Goal: Task Accomplishment & Management: Use online tool/utility

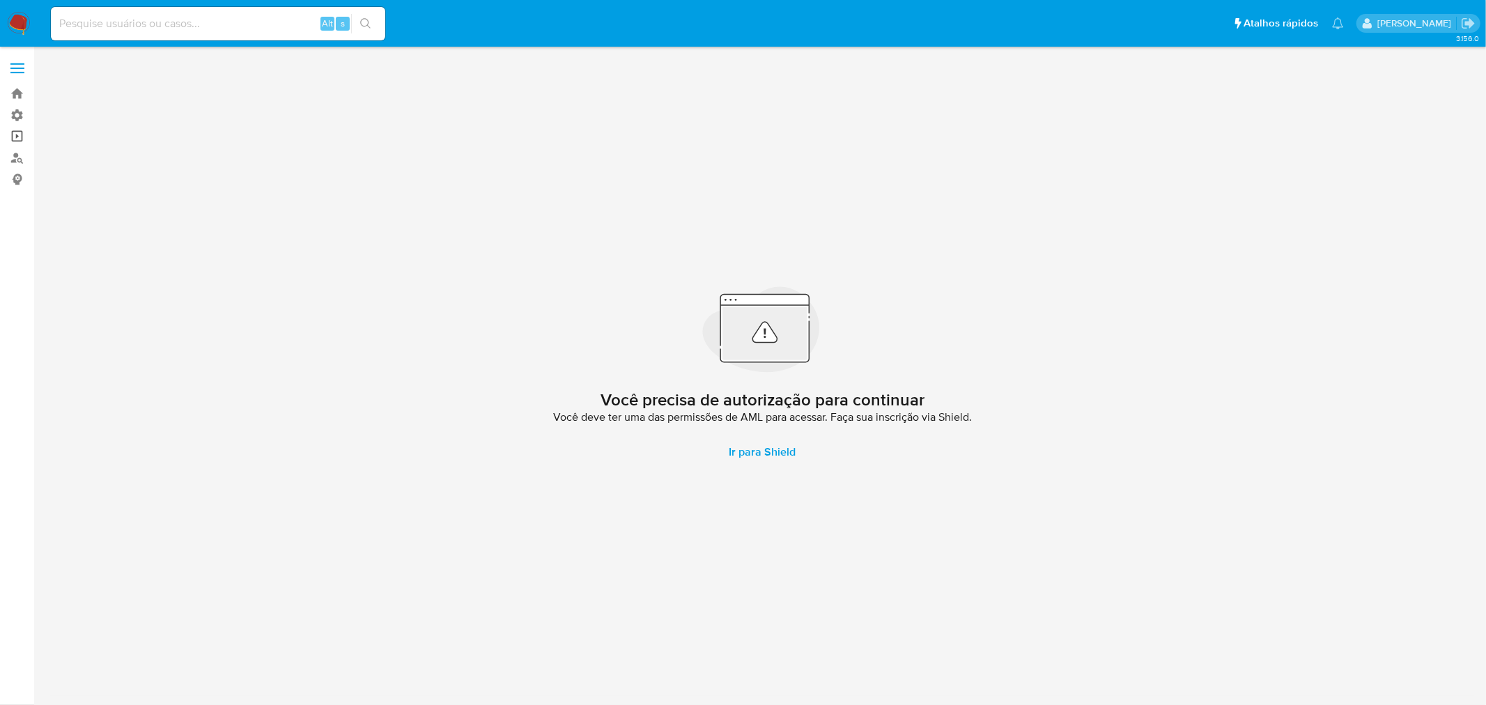
click at [21, 138] on link "Operações em massa" at bounding box center [83, 137] width 166 height 22
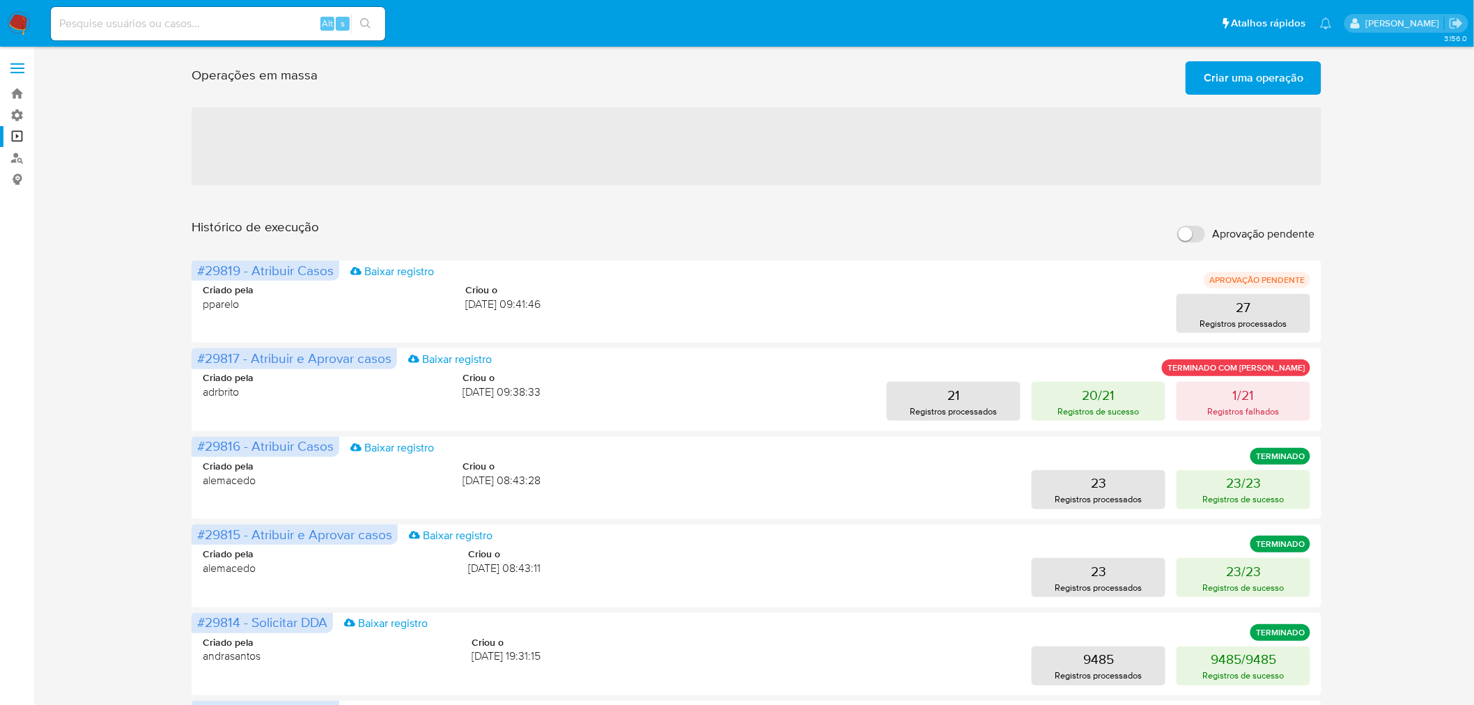
click at [1298, 75] on span "Criar uma operação" at bounding box center [1254, 78] width 100 height 31
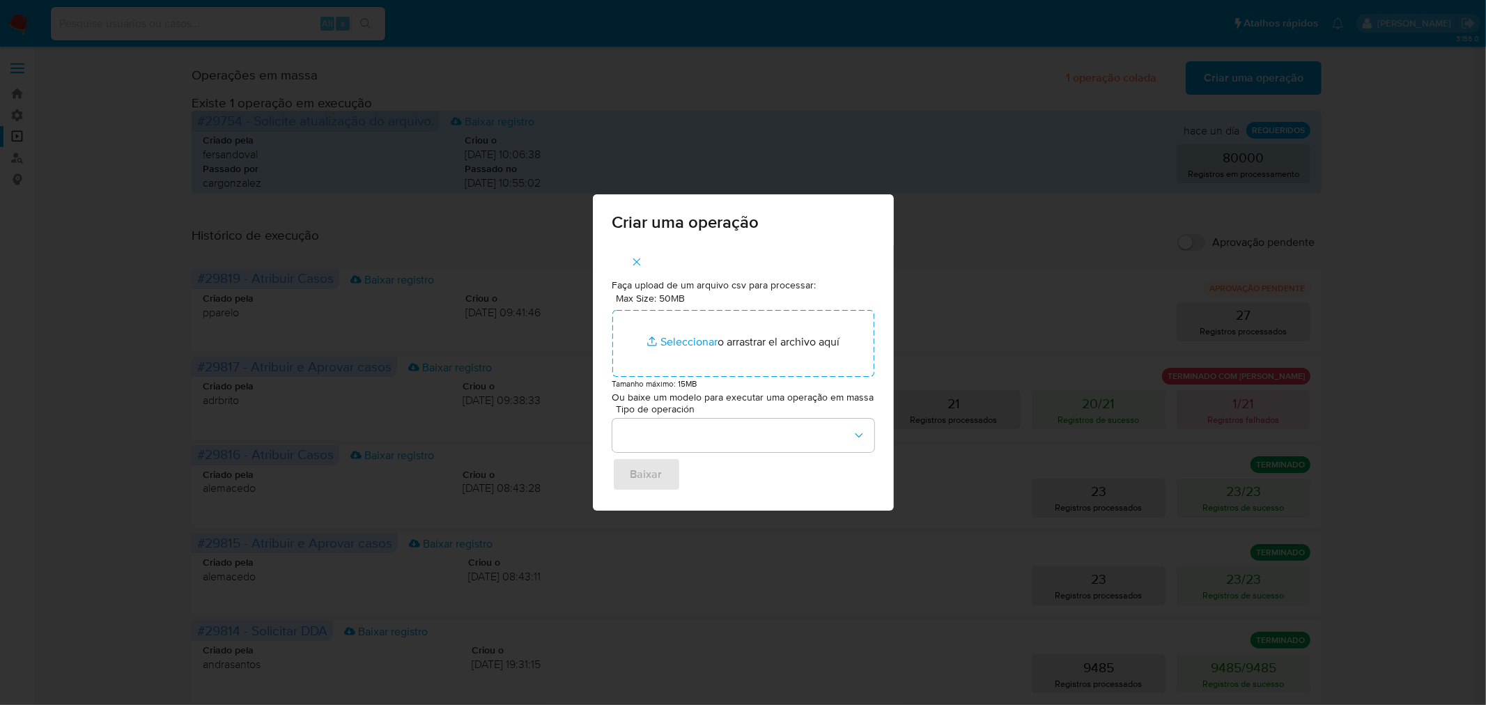
click at [1453, 284] on div "Criar uma operação Faça upload de um arquivo csv para processar: Max Size: 50MB…" at bounding box center [743, 352] width 1486 height 705
click at [632, 265] on icon "button" at bounding box center [636, 262] width 13 height 13
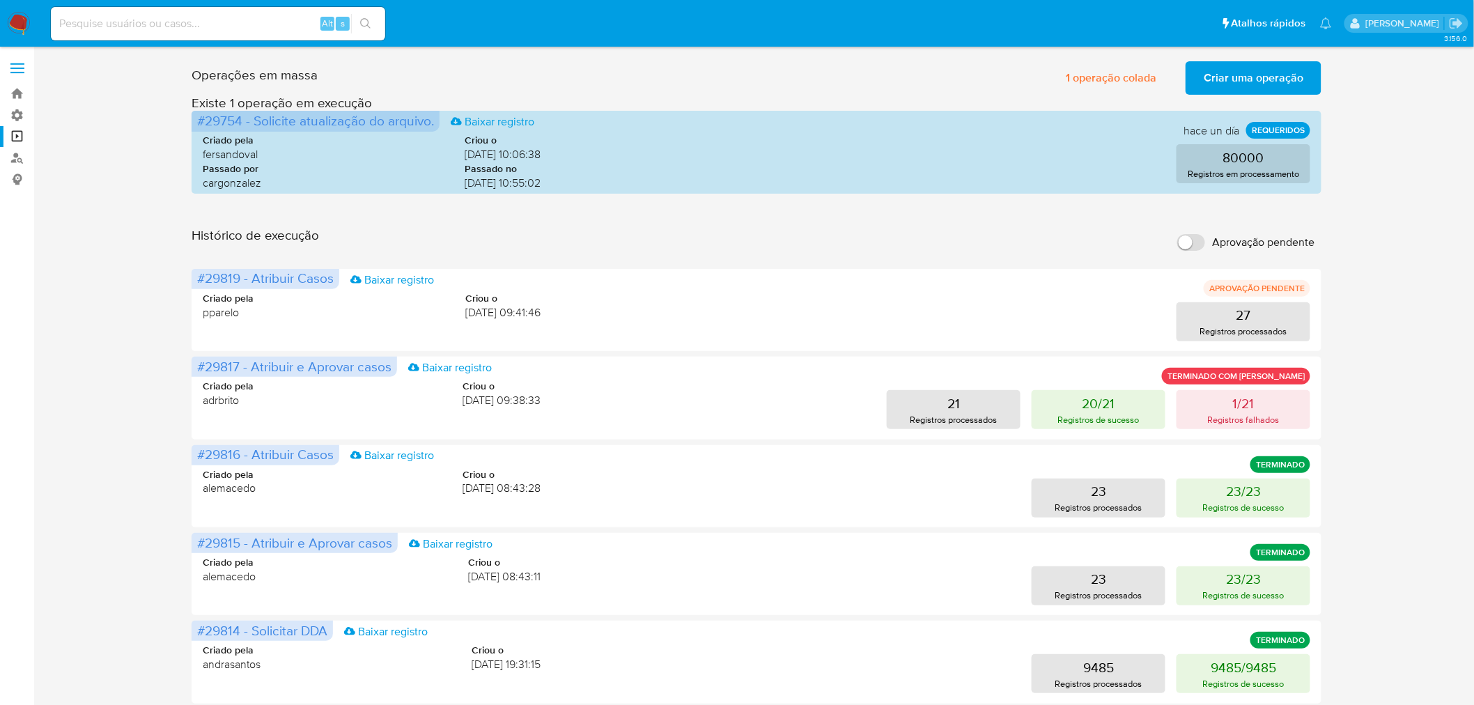
click at [1240, 71] on span "Criar uma operação" at bounding box center [1254, 78] width 100 height 31
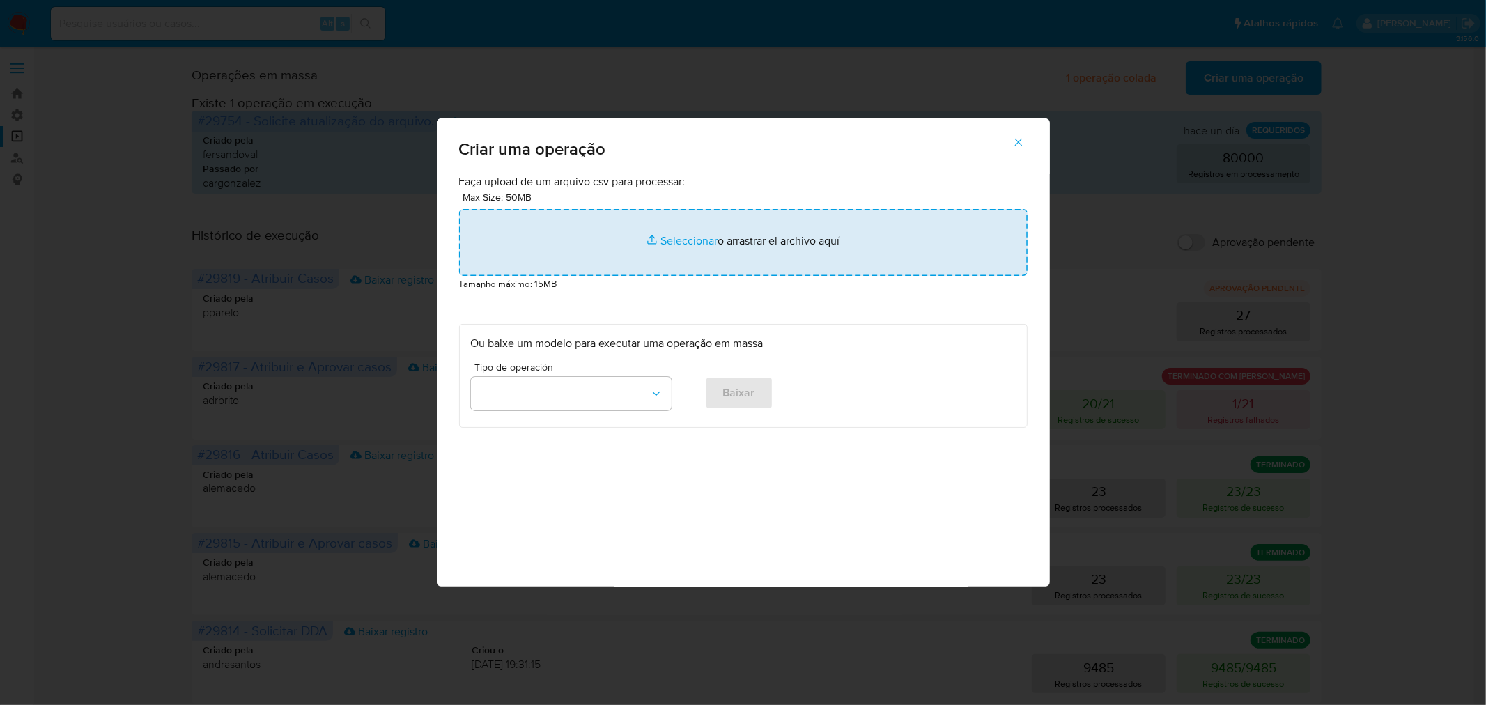
click at [737, 239] on input "file" at bounding box center [743, 242] width 568 height 67
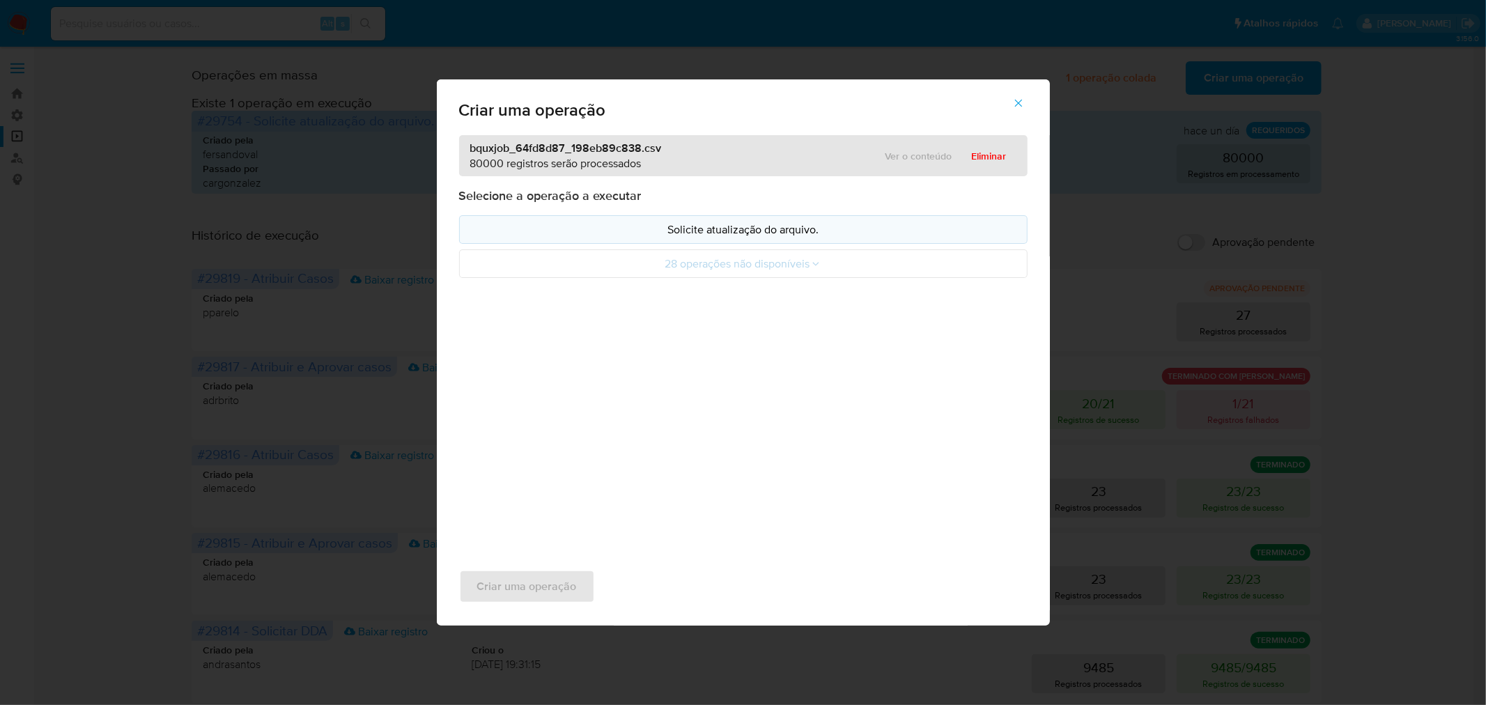
click at [754, 231] on p "Solicite atualização do arquivo." at bounding box center [743, 230] width 545 height 16
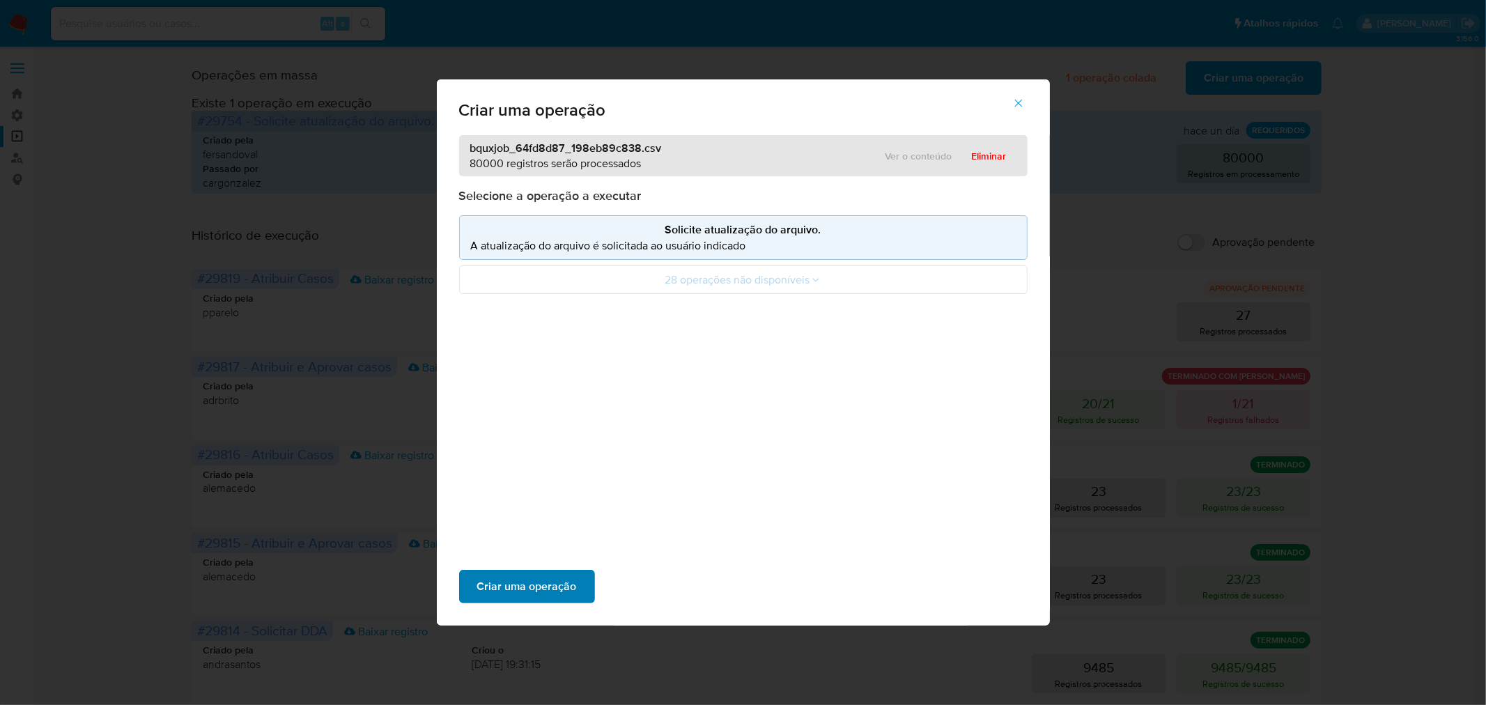
click at [556, 589] on span "Criar uma operação" at bounding box center [527, 586] width 100 height 31
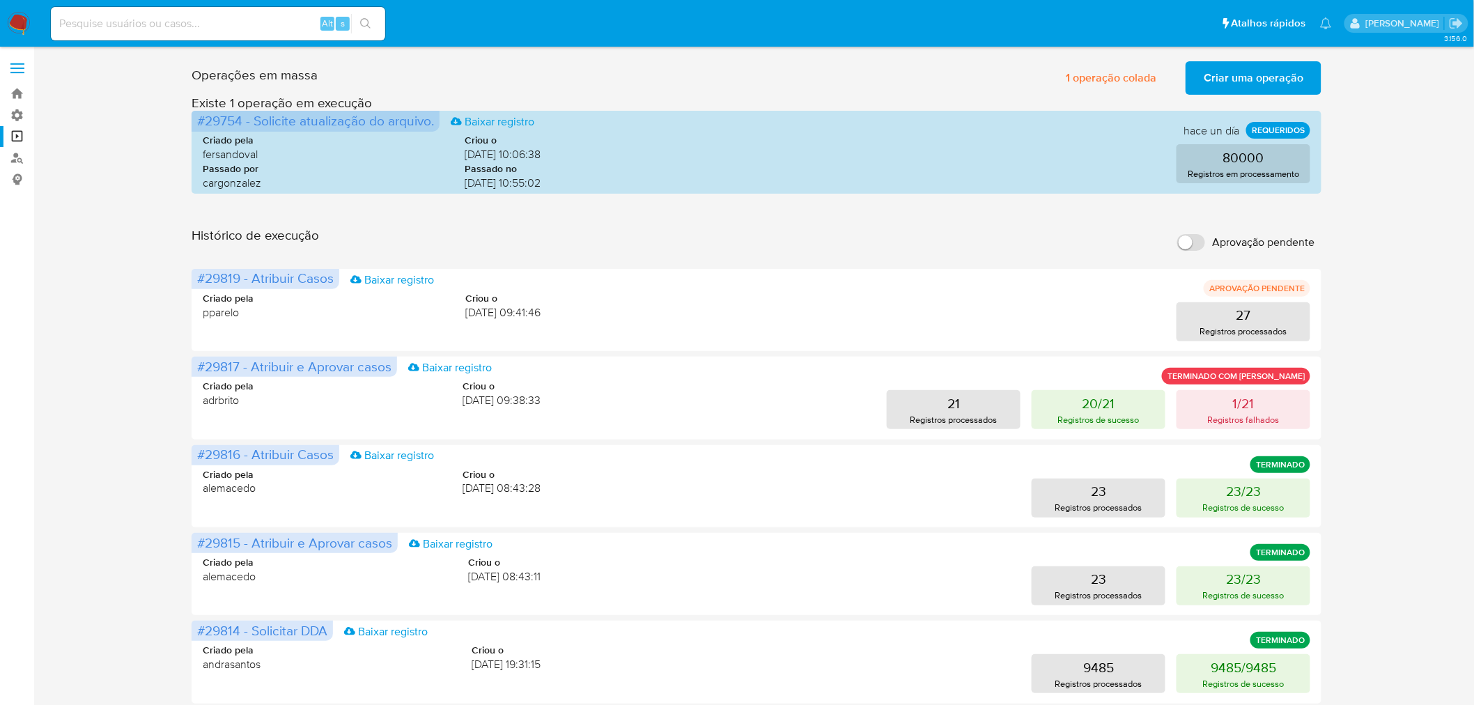
click at [1198, 242] on input "Aprovação pendente" at bounding box center [1191, 242] width 28 height 17
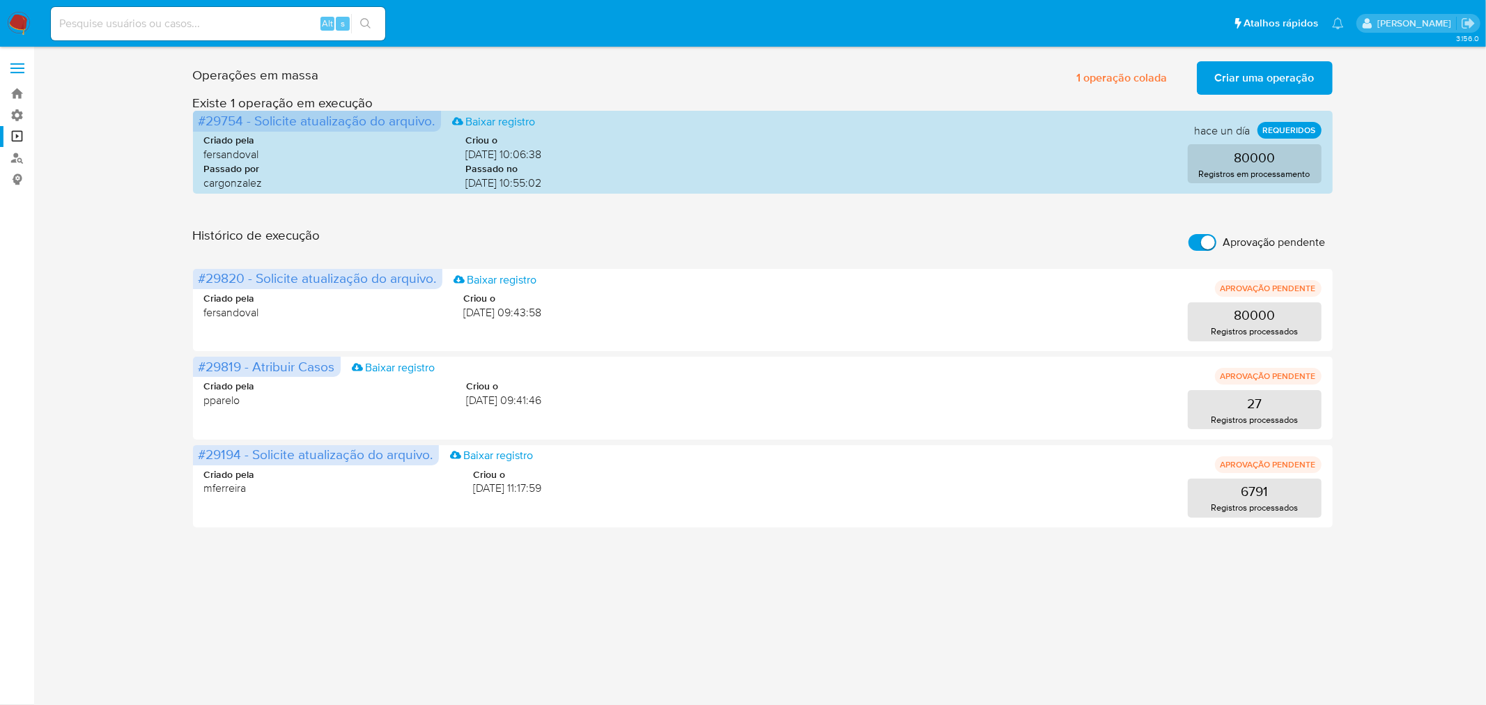
click at [1198, 242] on input "Aprovação pendente" at bounding box center [1202, 242] width 28 height 17
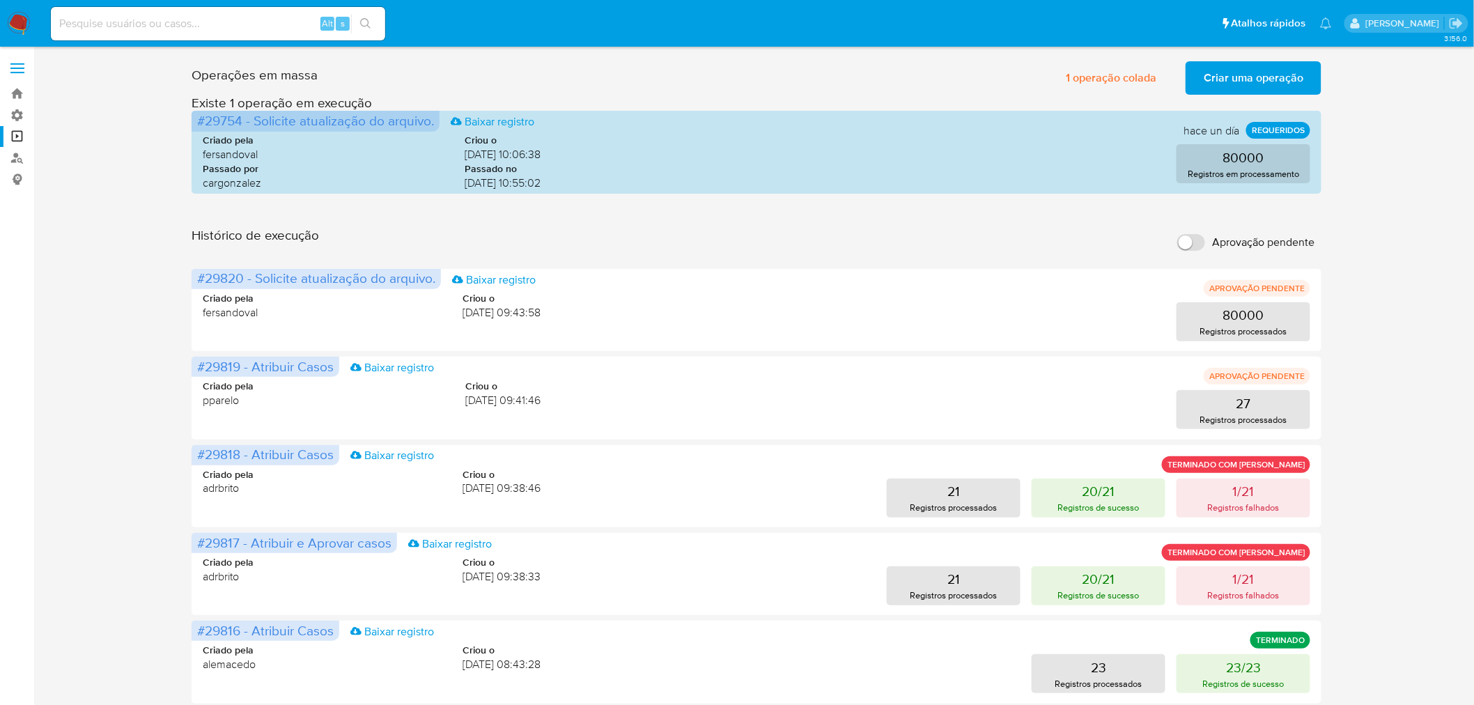
click at [1241, 81] on span "Criar uma operação" at bounding box center [1254, 78] width 100 height 31
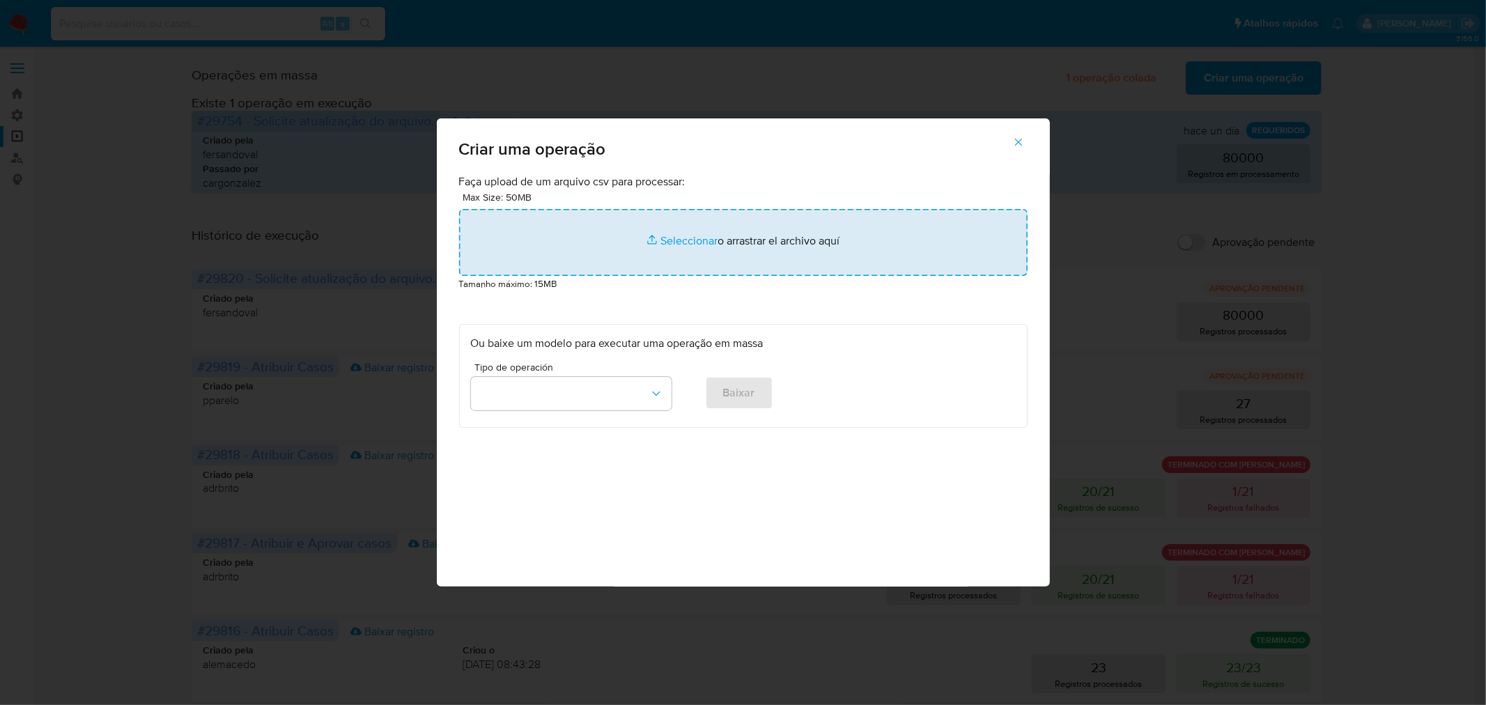
click at [778, 227] on input "file" at bounding box center [743, 242] width 568 height 67
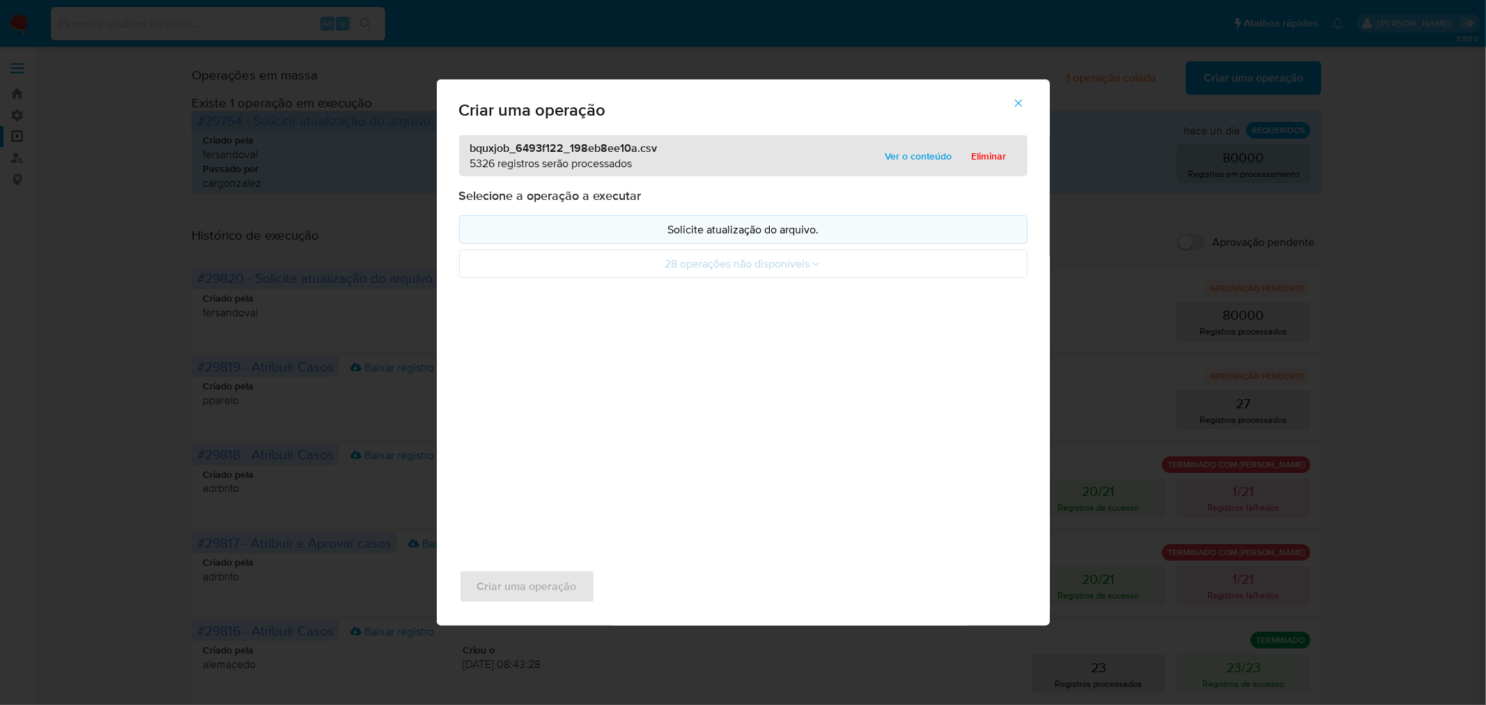
click at [733, 225] on p "Solicite atualização do arquivo." at bounding box center [743, 230] width 545 height 16
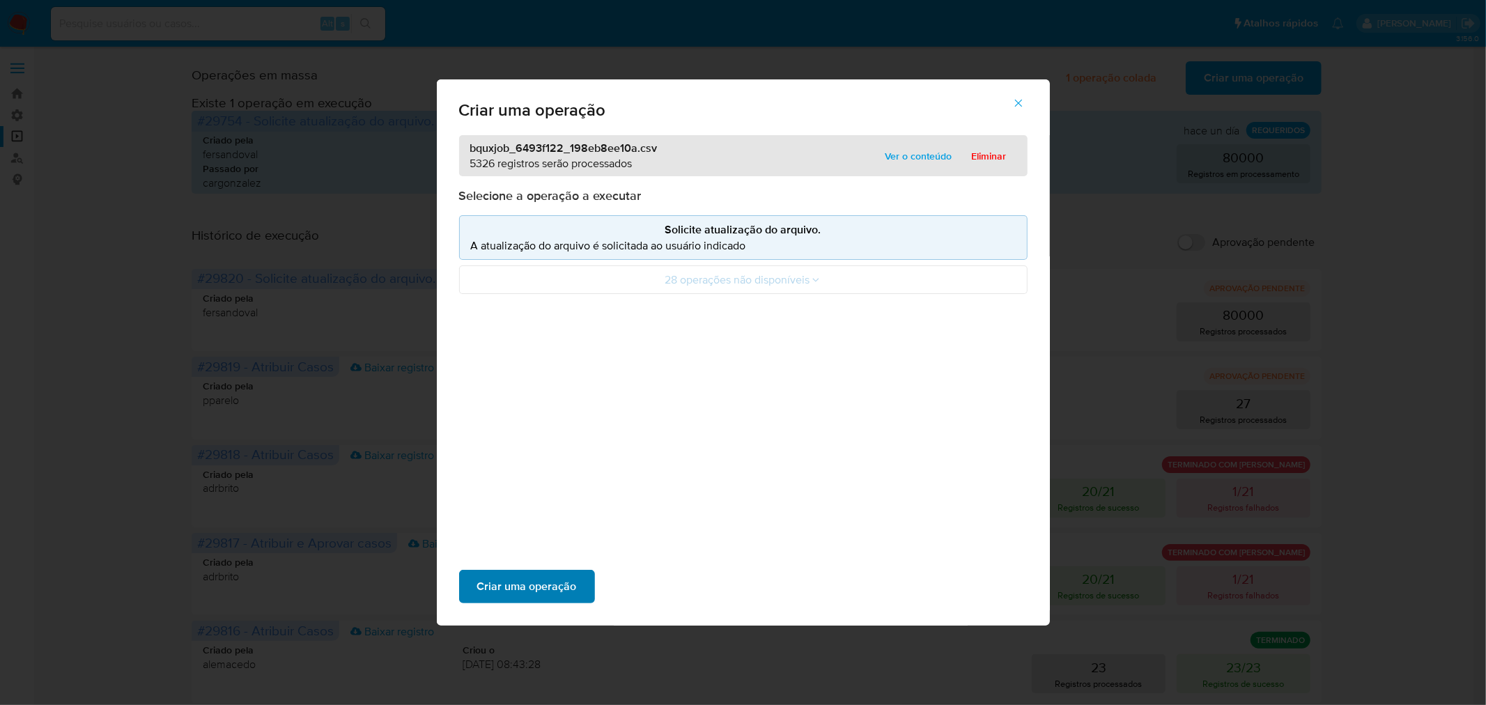
click at [541, 580] on span "Criar uma operação" at bounding box center [527, 586] width 100 height 31
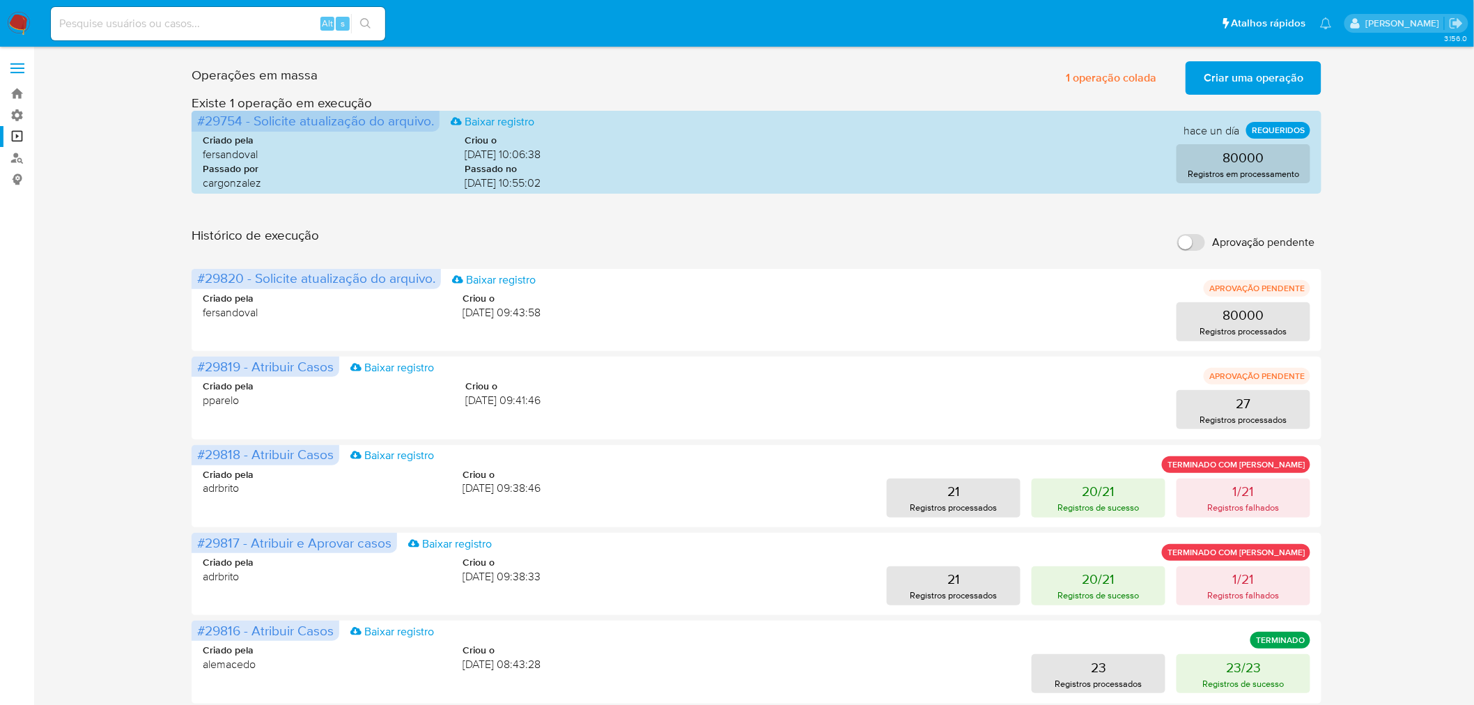
click at [1200, 246] on input "Aprovação pendente" at bounding box center [1191, 242] width 28 height 17
checkbox input "true"
